Goal: Information Seeking & Learning: Learn about a topic

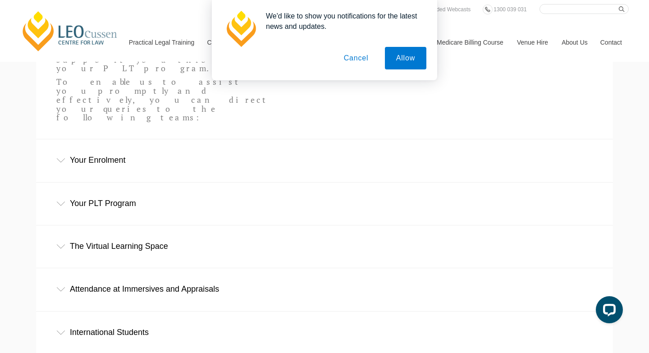
click at [359, 61] on button "Cancel" at bounding box center [356, 58] width 47 height 23
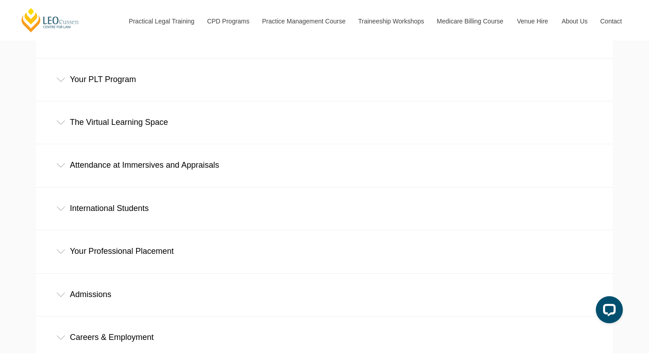
scroll to position [492, 0]
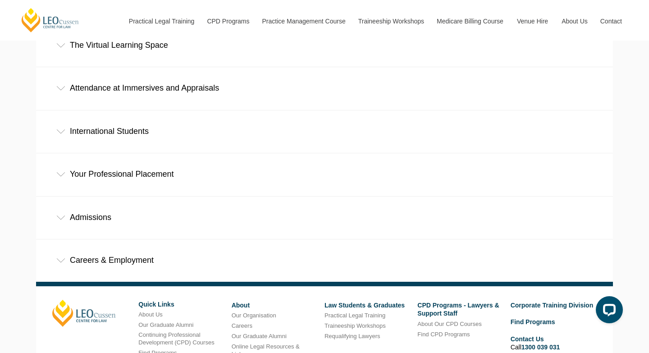
click at [58, 258] on icon at bounding box center [60, 260] width 9 height 5
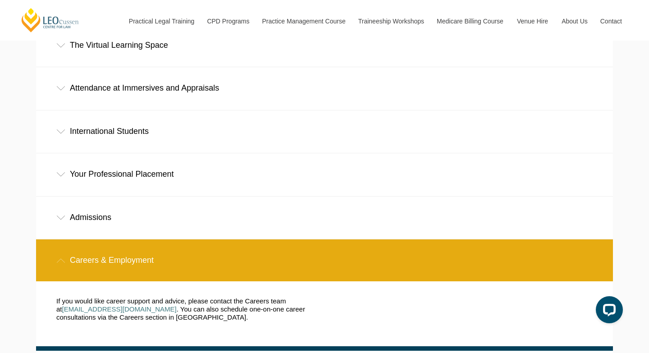
click at [64, 258] on icon at bounding box center [60, 260] width 9 height 5
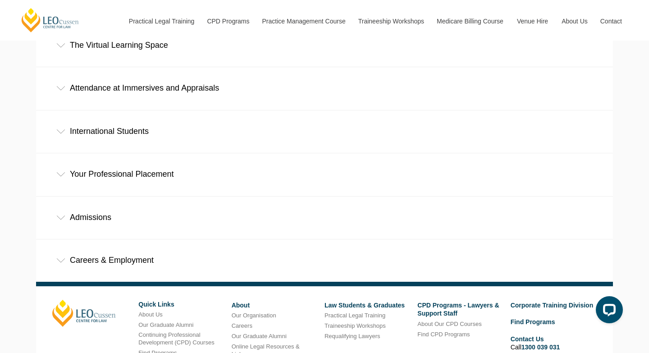
click at [62, 172] on icon at bounding box center [60, 174] width 9 height 5
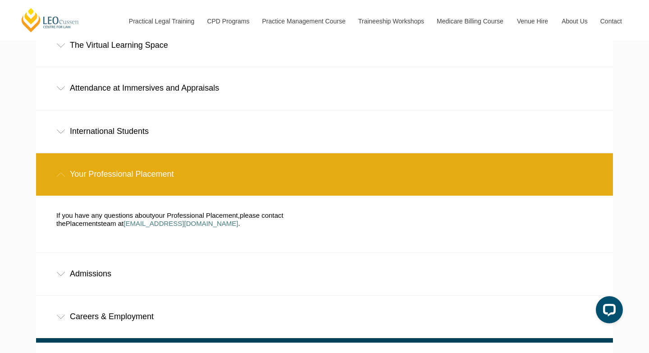
click at [62, 173] on icon at bounding box center [61, 175] width 8 height 4
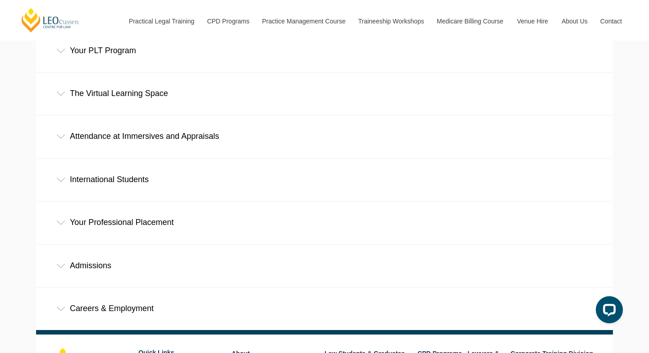
scroll to position [429, 0]
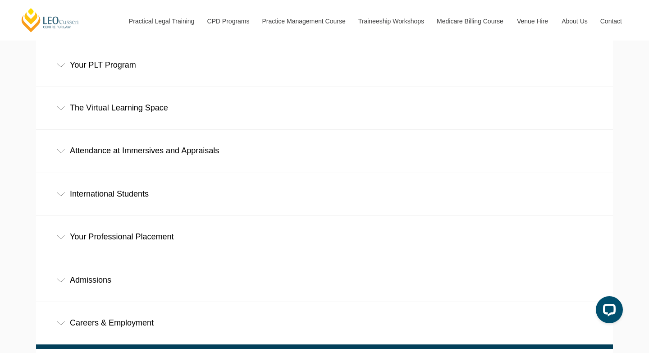
click at [63, 173] on div "International Students" at bounding box center [324, 194] width 577 height 42
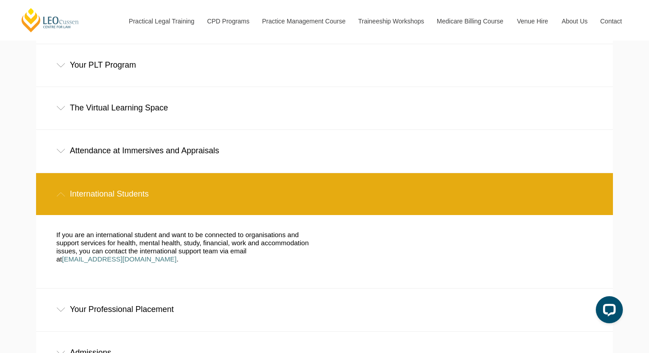
click at [63, 173] on div "International Students" at bounding box center [324, 194] width 577 height 42
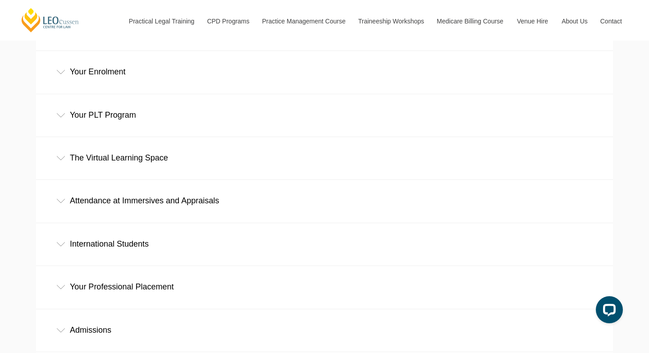
scroll to position [362, 0]
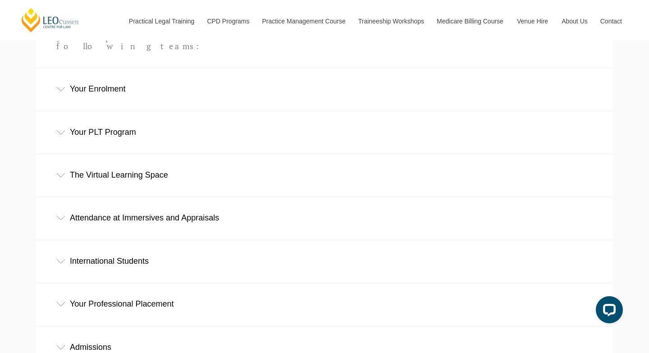
click at [61, 197] on div "Attendance at Immersives and Appraisals" at bounding box center [324, 218] width 577 height 42
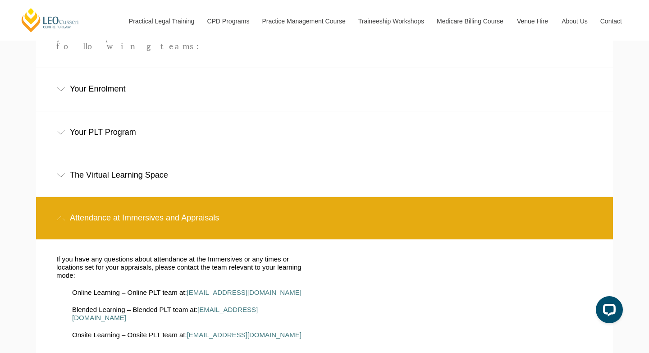
click at [61, 197] on div "Attendance at Immersives and Appraisals" at bounding box center [324, 218] width 577 height 42
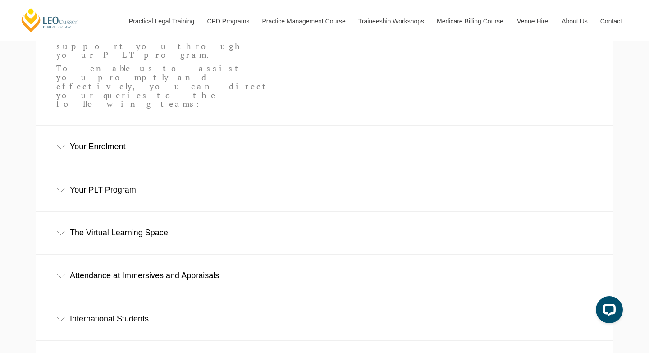
scroll to position [303, 0]
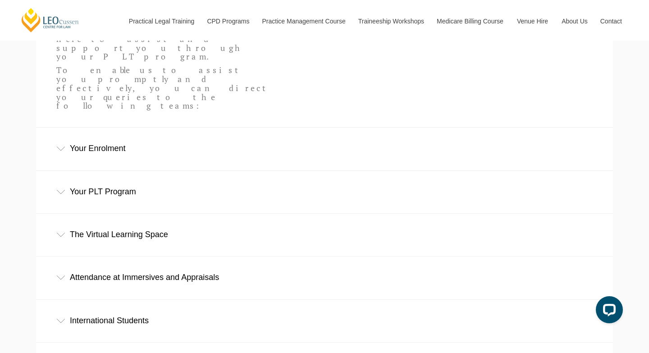
click at [67, 171] on div "Your PLT Program" at bounding box center [324, 192] width 577 height 42
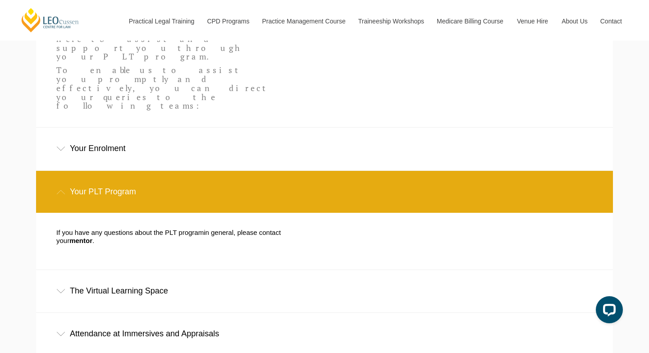
click at [67, 171] on div "Your PLT Program" at bounding box center [324, 192] width 577 height 42
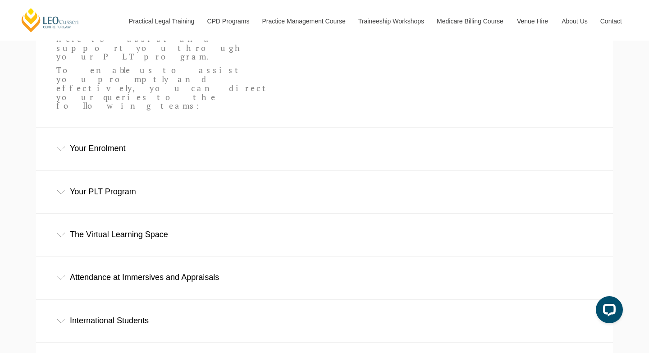
click at [62, 128] on div "Your Enrolment" at bounding box center [324, 149] width 577 height 42
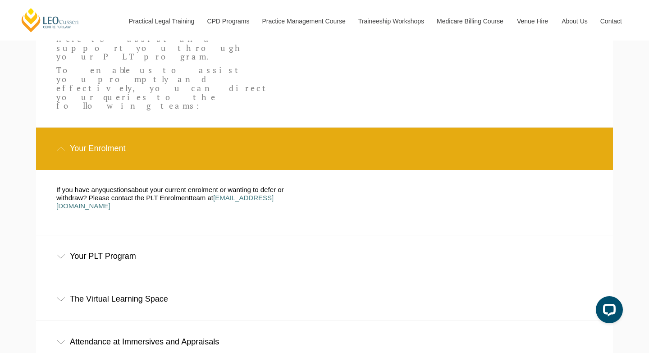
click at [62, 128] on div "Your Enrolment" at bounding box center [324, 149] width 577 height 42
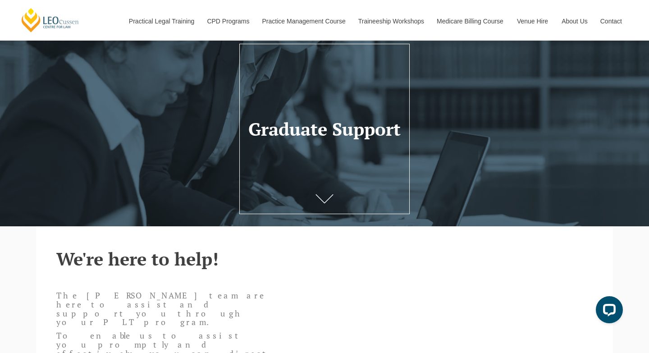
scroll to position [0, 0]
